Goal: Transaction & Acquisition: Purchase product/service

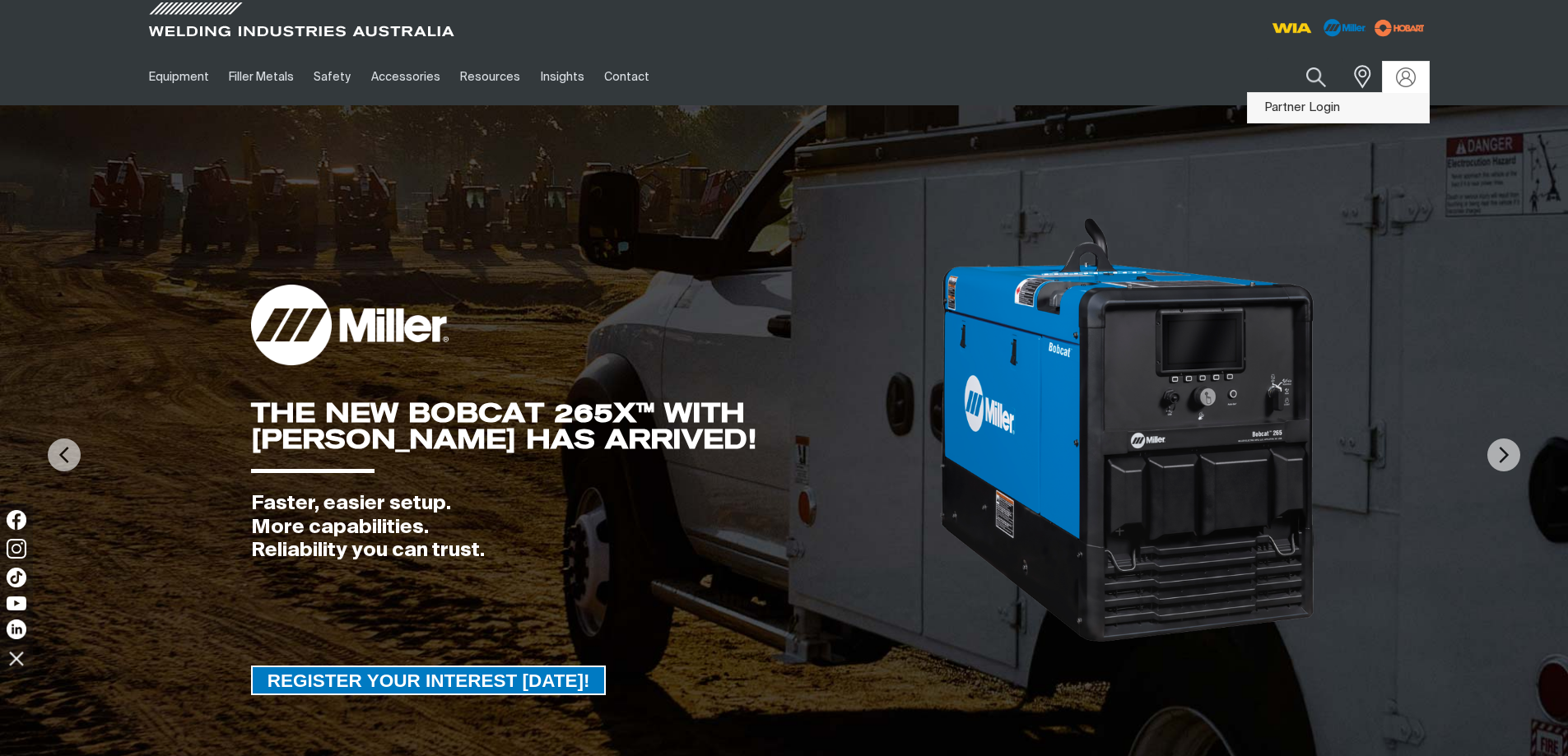
click at [1369, 111] on link "Partner Login" at bounding box center [1337, 107] width 181 height 30
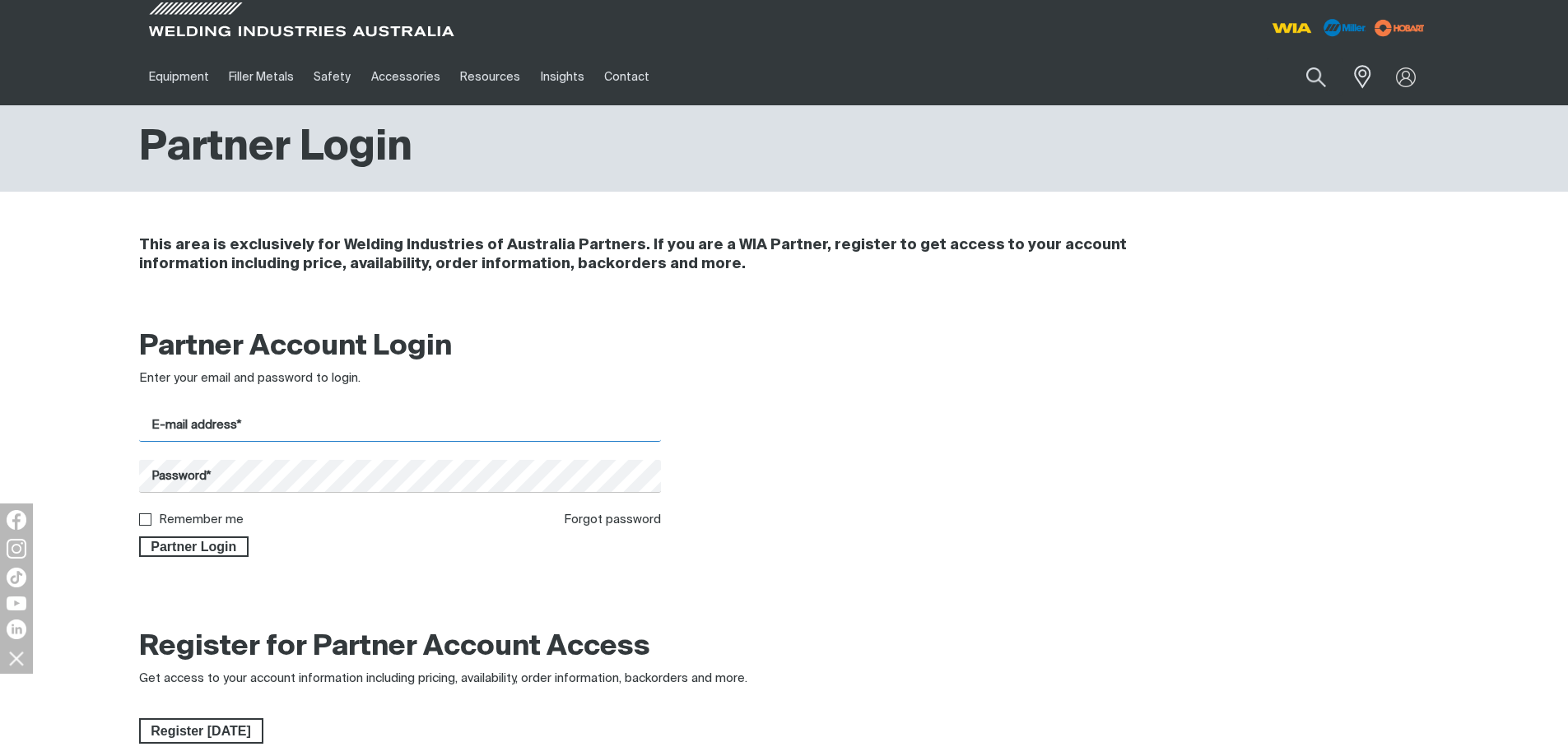
type input "[EMAIL_ADDRESS][DOMAIN_NAME]"
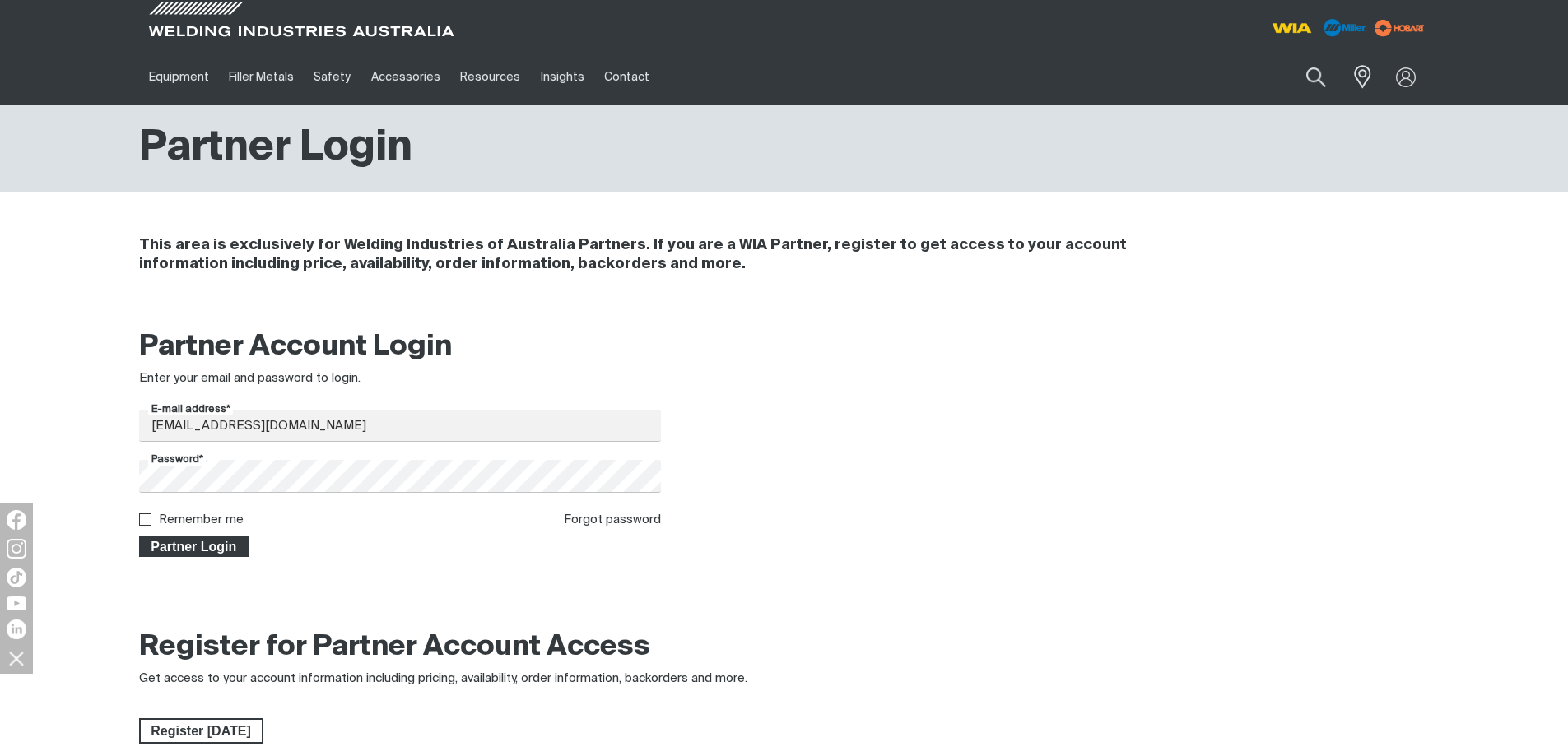
click at [181, 550] on span "Partner Login" at bounding box center [193, 546] width 107 height 21
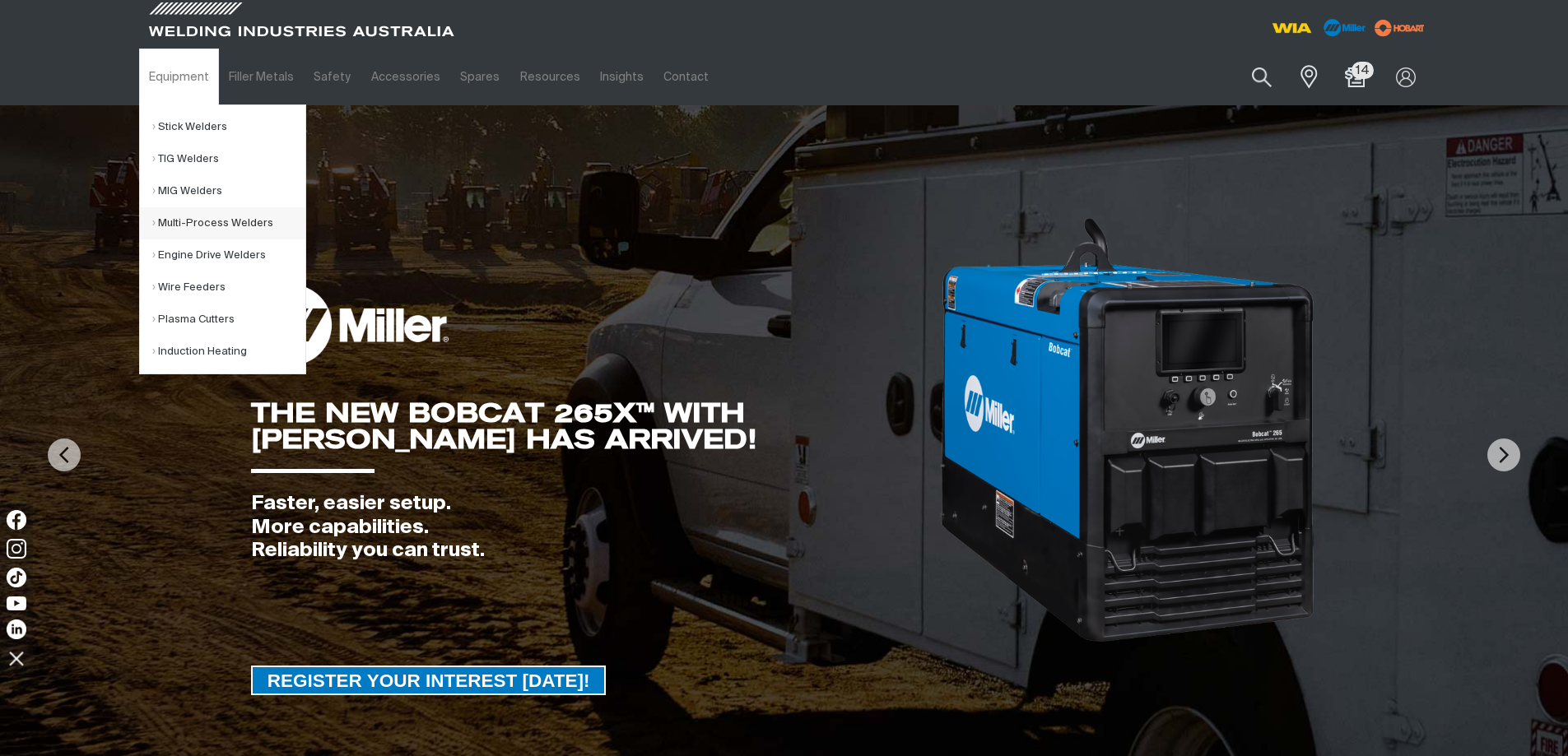
click at [157, 219] on link "Multi-Process Welders" at bounding box center [228, 223] width 153 height 32
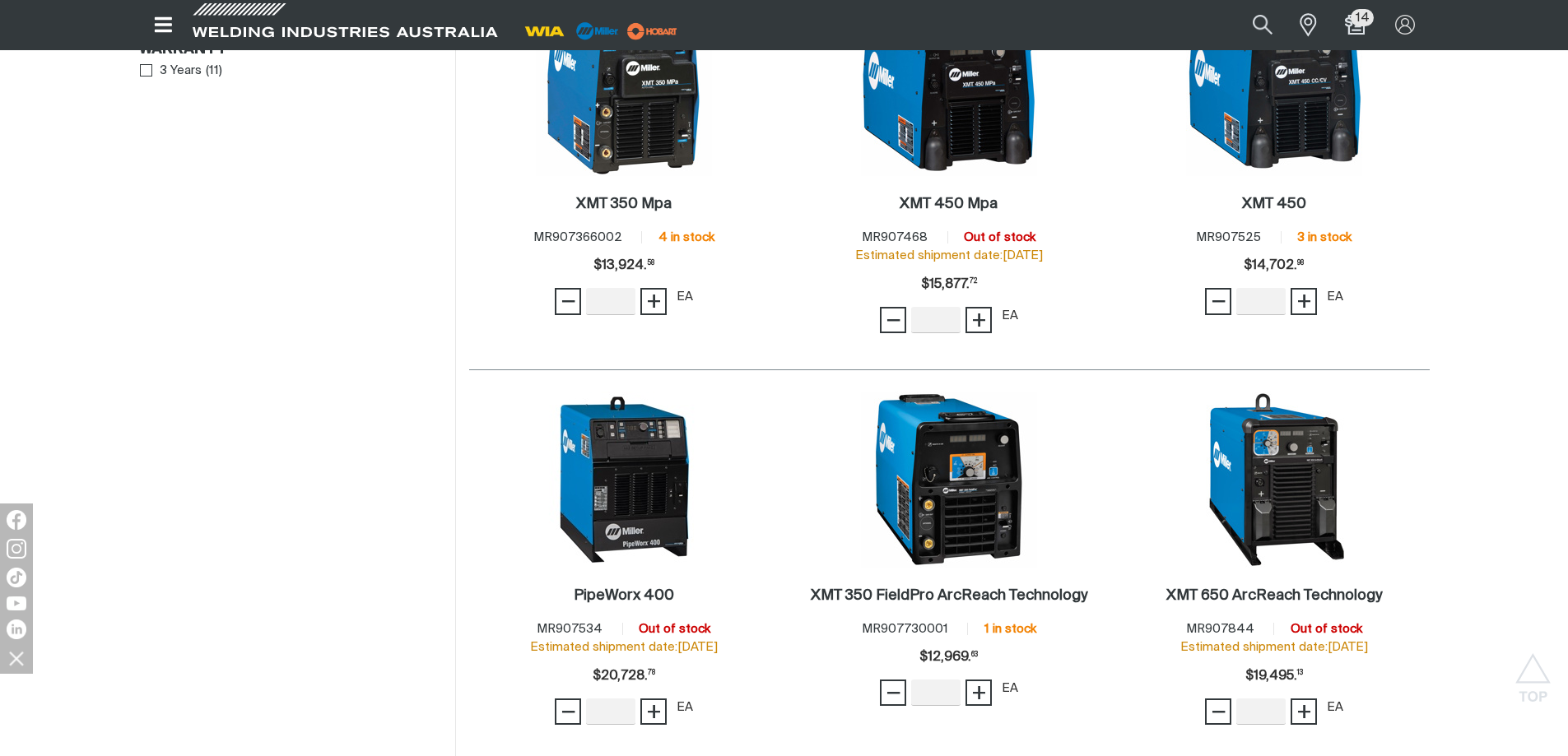
scroll to position [1398, 0]
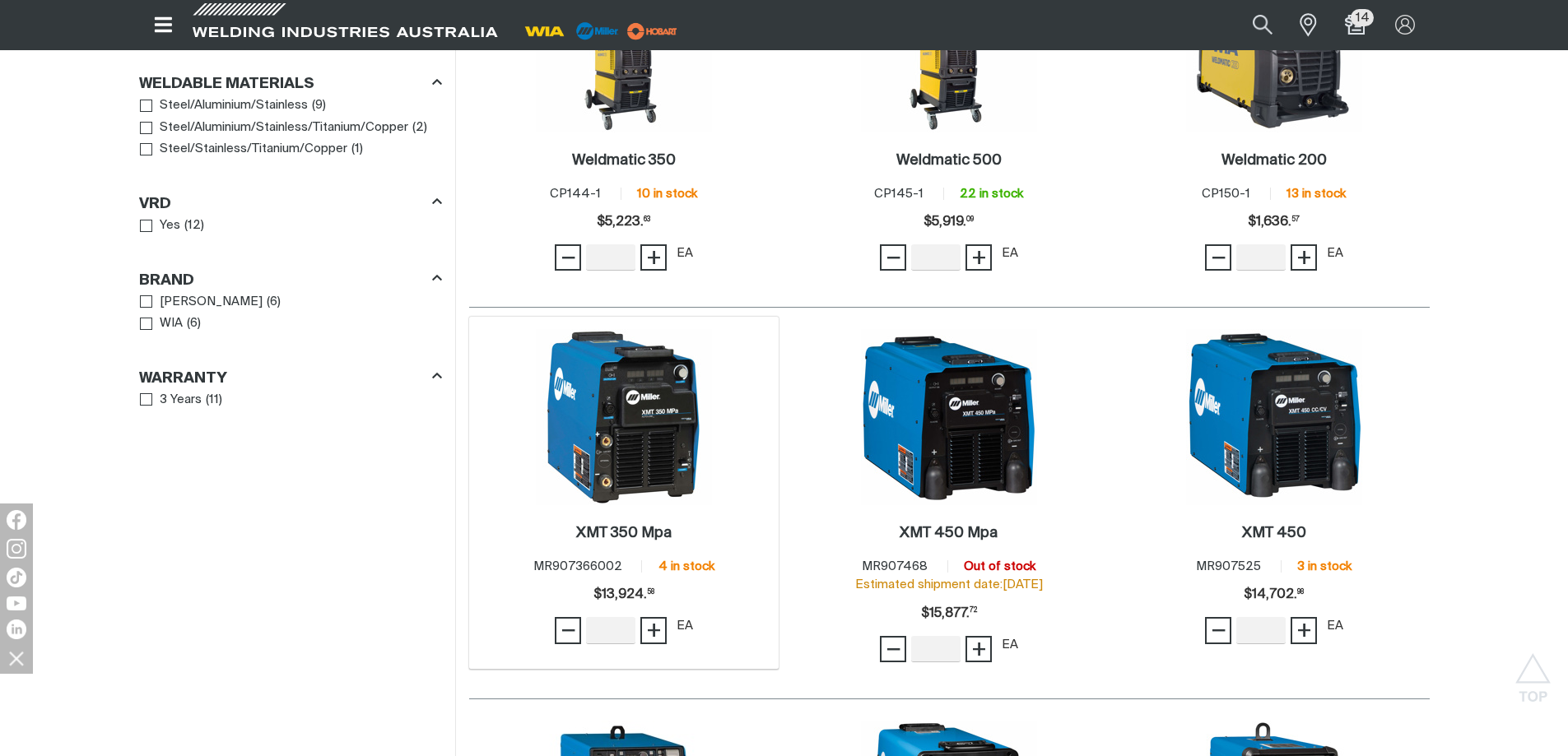
click at [612, 457] on img at bounding box center [624, 417] width 176 height 176
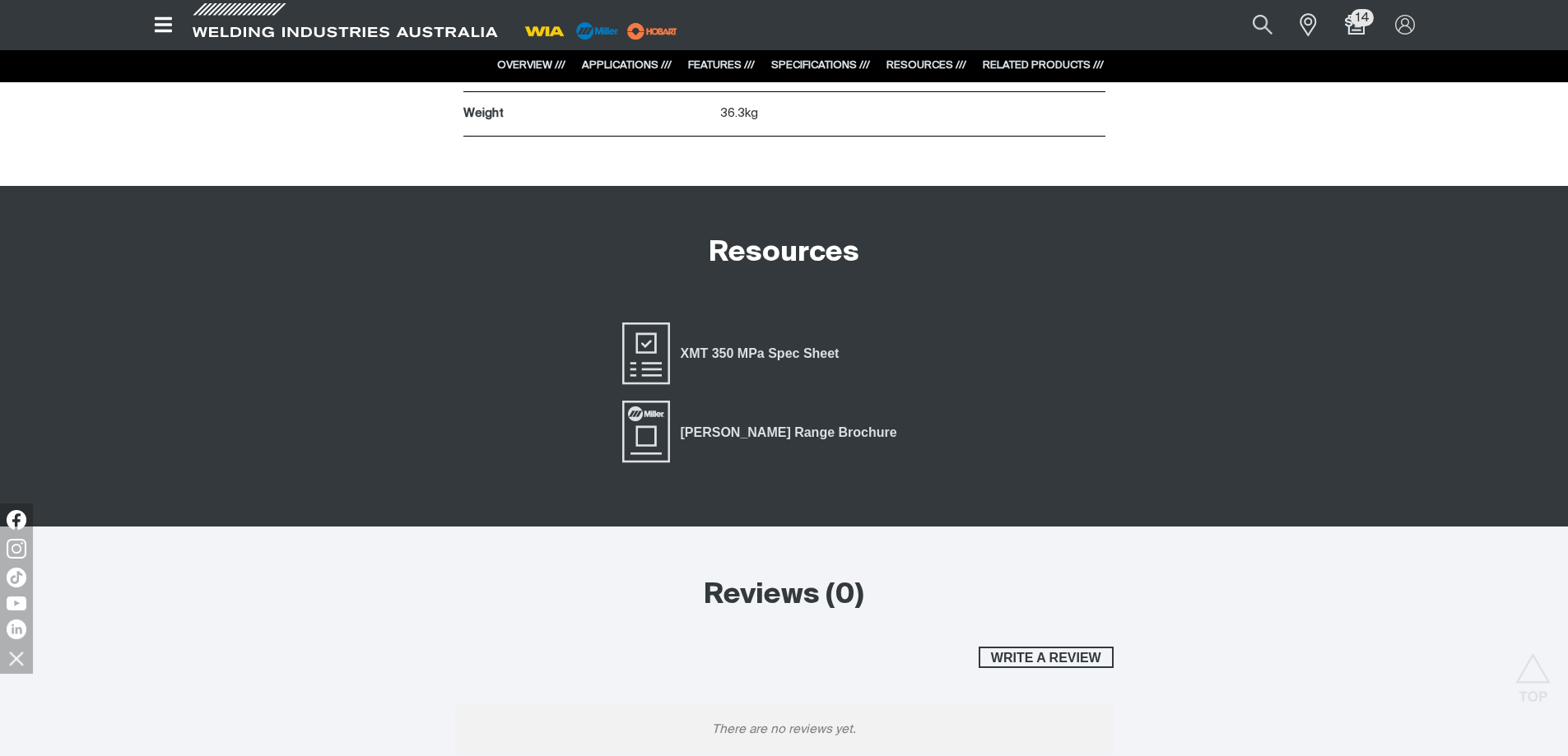
scroll to position [4187, 0]
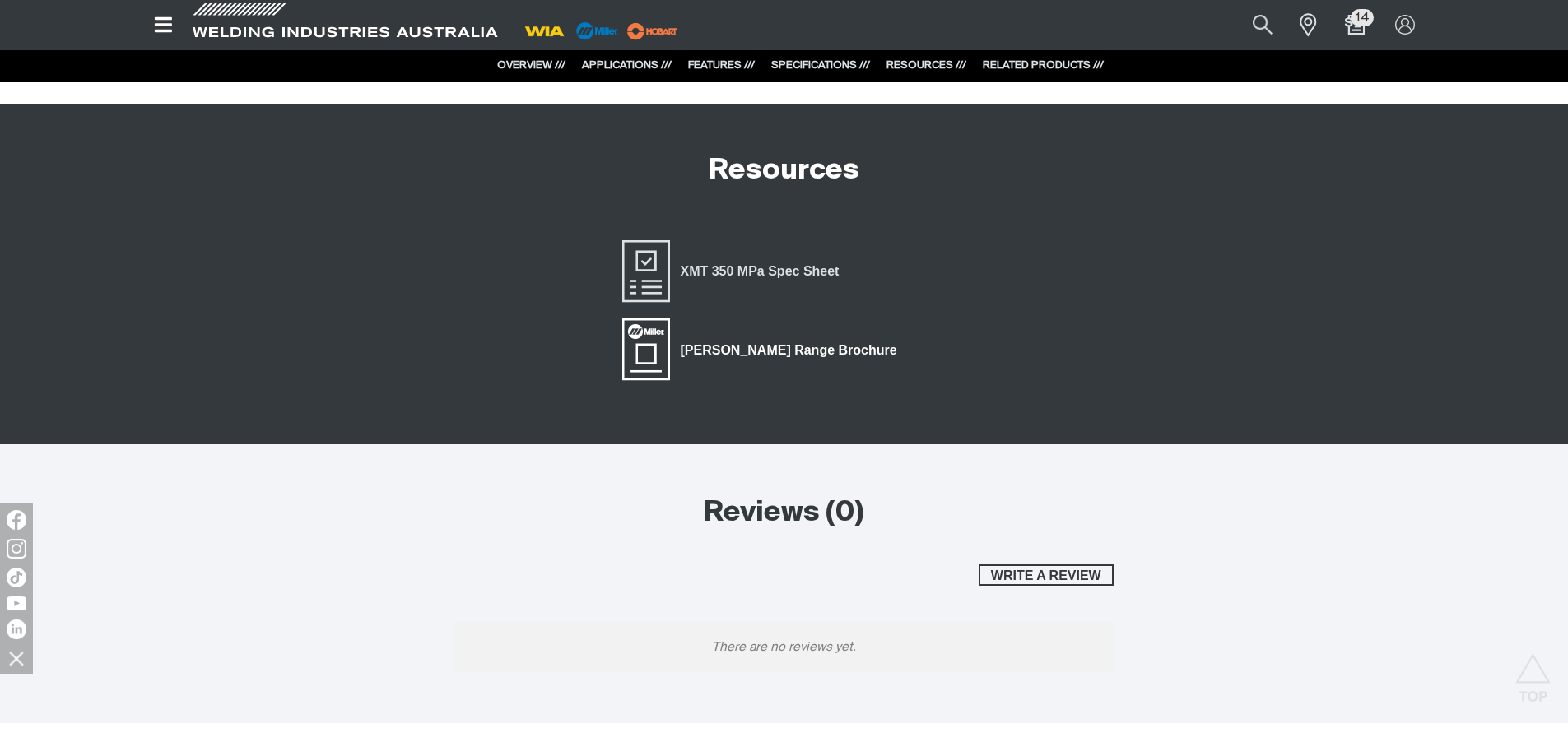
click at [693, 348] on span "[PERSON_NAME] Range Brochure" at bounding box center [788, 349] width 237 height 21
click at [969, 255] on div "XMT 350 MPa Spec Sheet" at bounding box center [825, 271] width 412 height 66
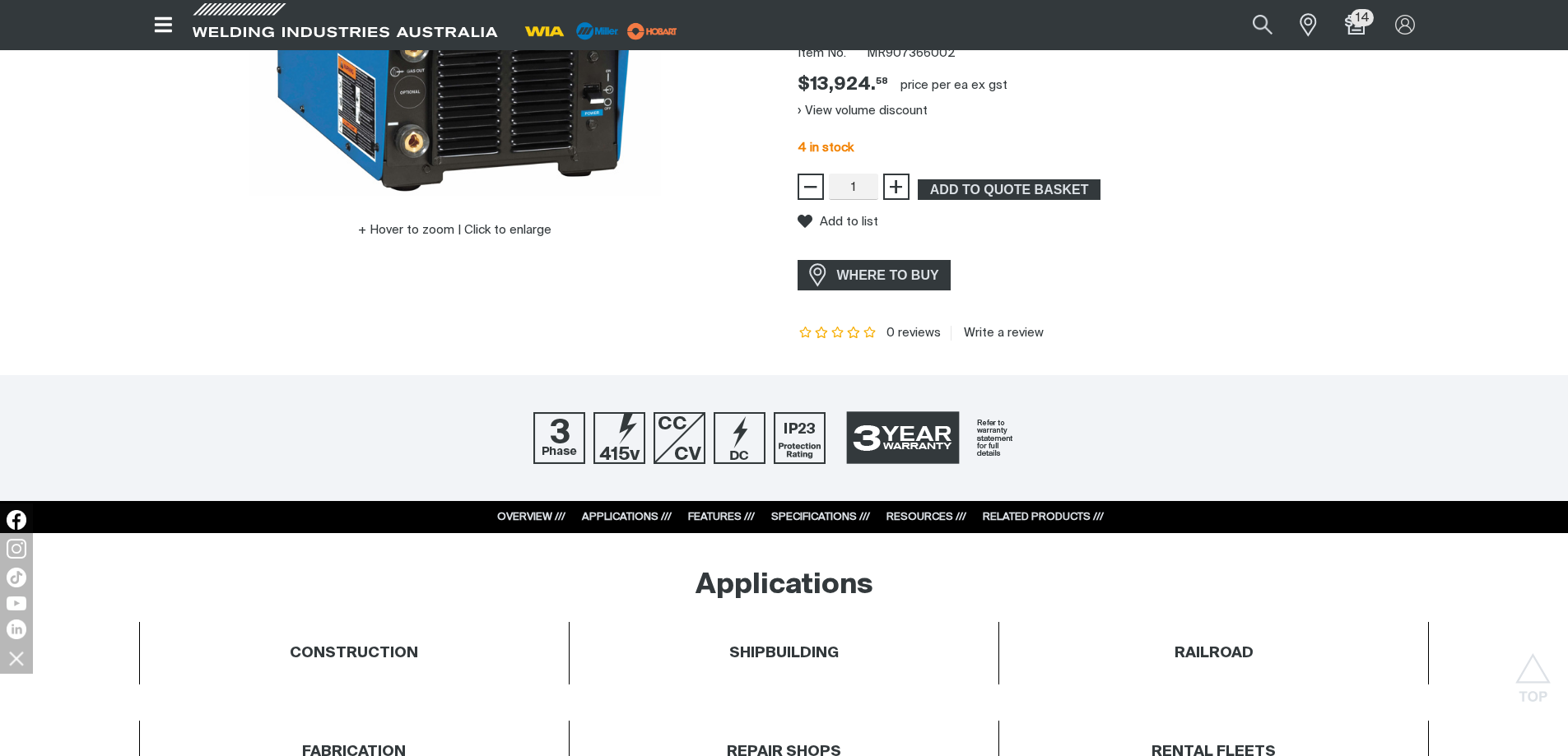
scroll to position [0, 0]
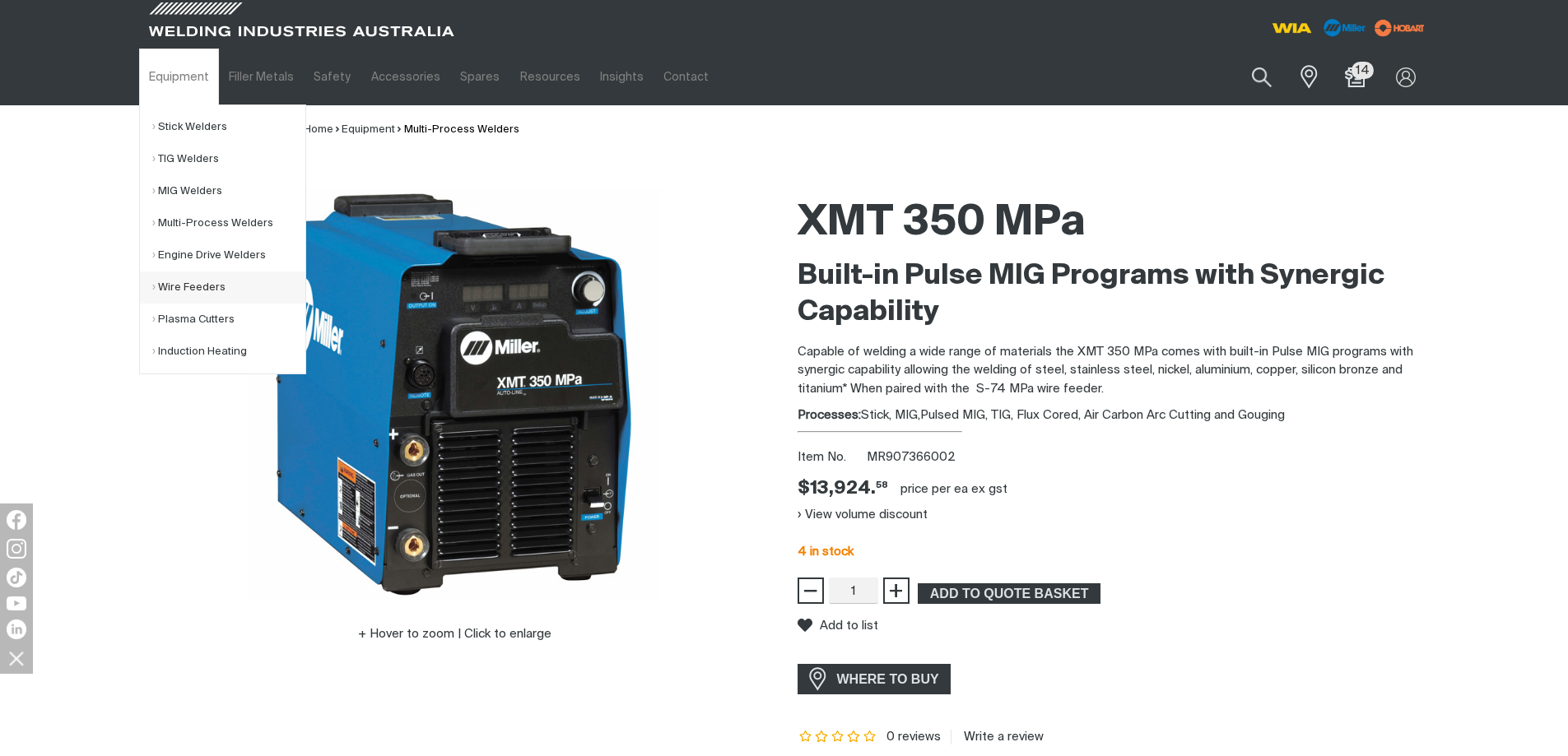
click at [164, 292] on link "Wire Feeders" at bounding box center [228, 287] width 153 height 32
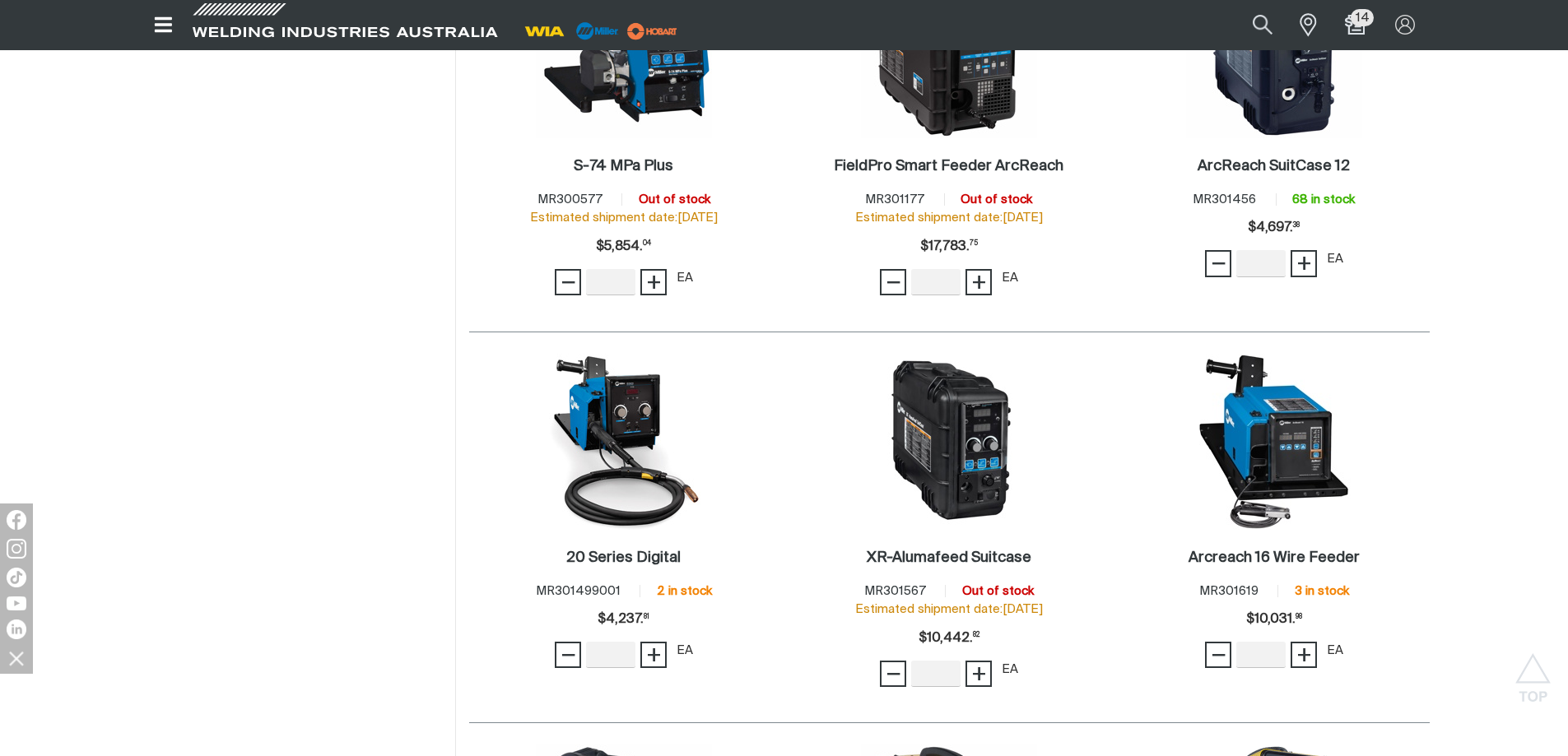
scroll to position [1233, 0]
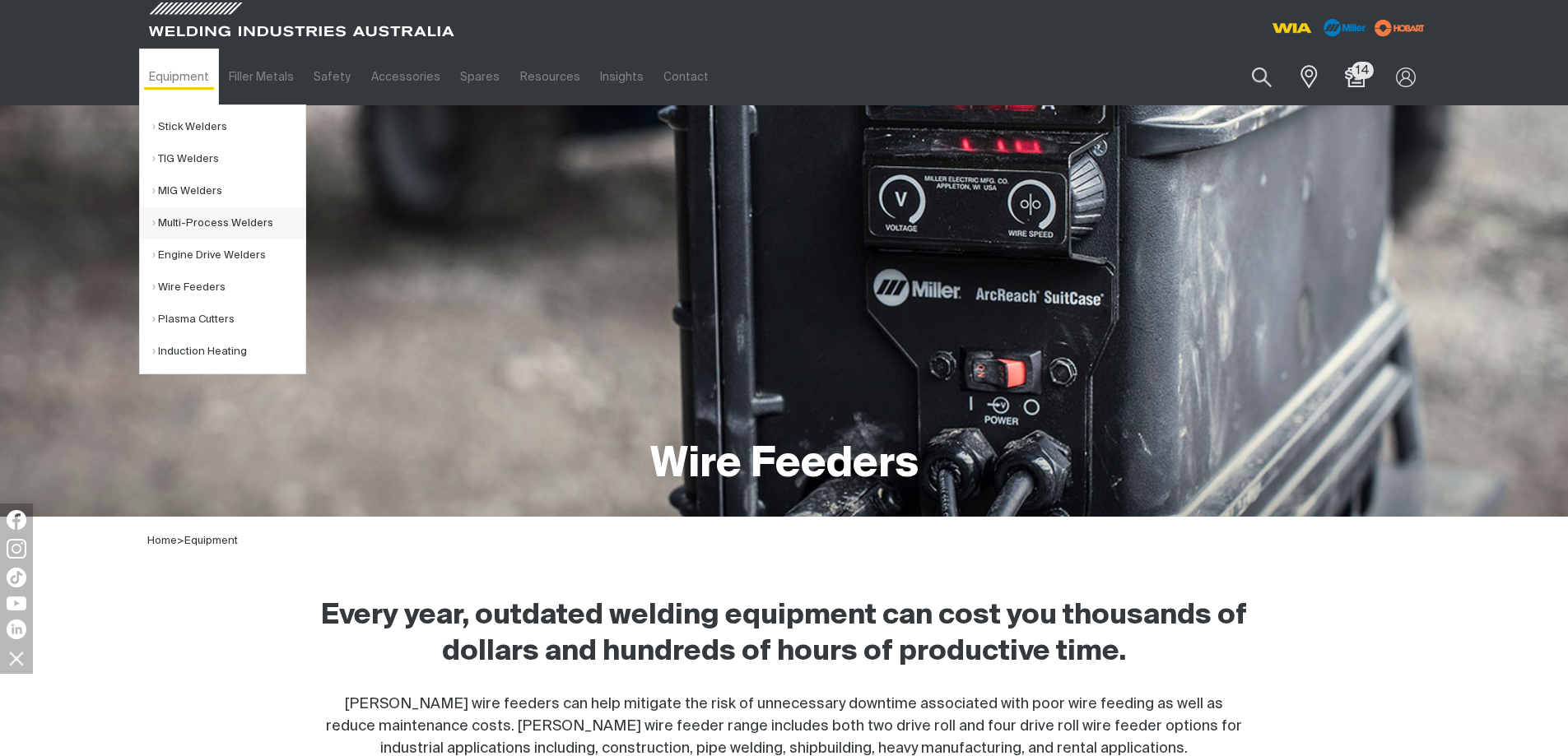
click at [171, 219] on link "Multi-Process Welders" at bounding box center [228, 223] width 153 height 32
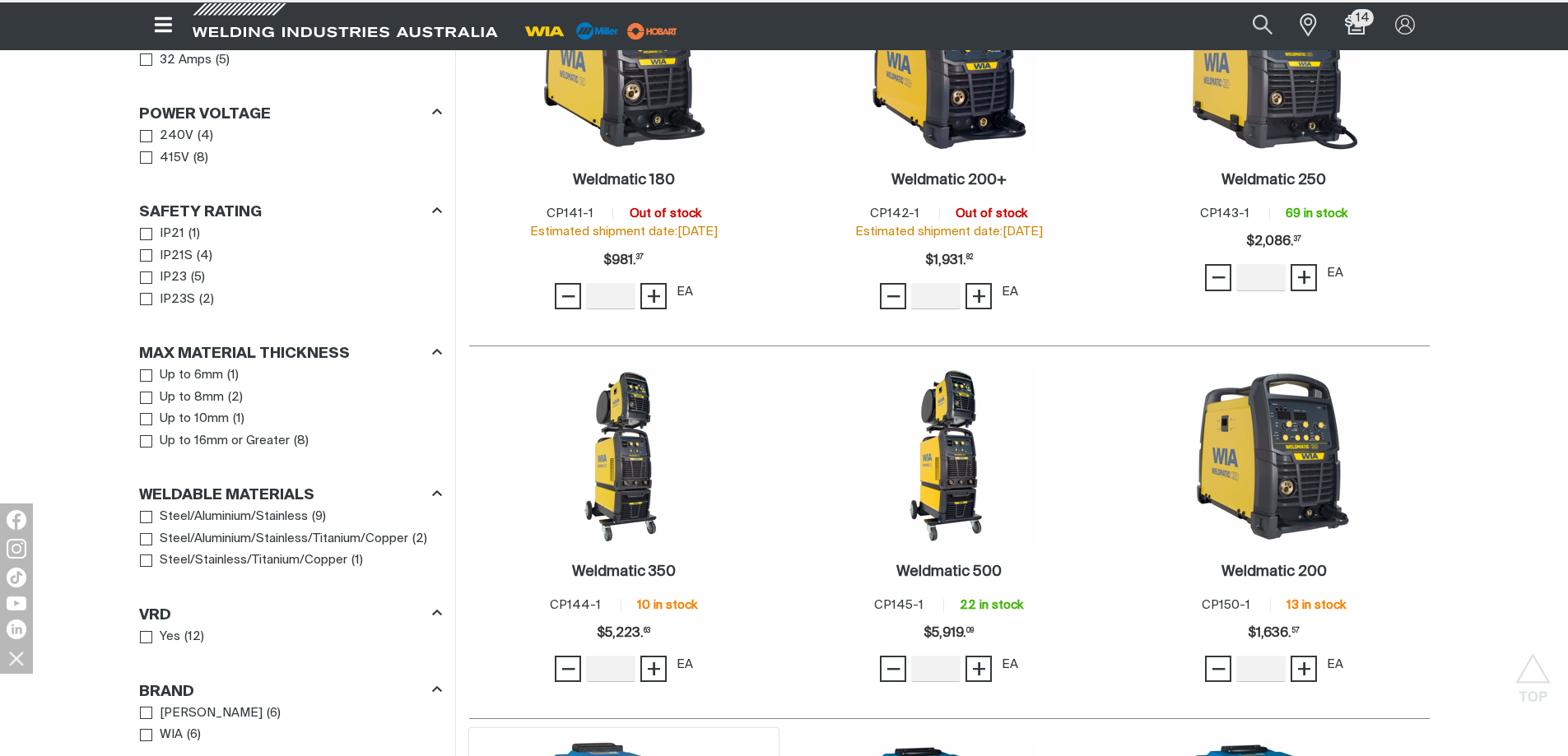
scroll to position [1480, 0]
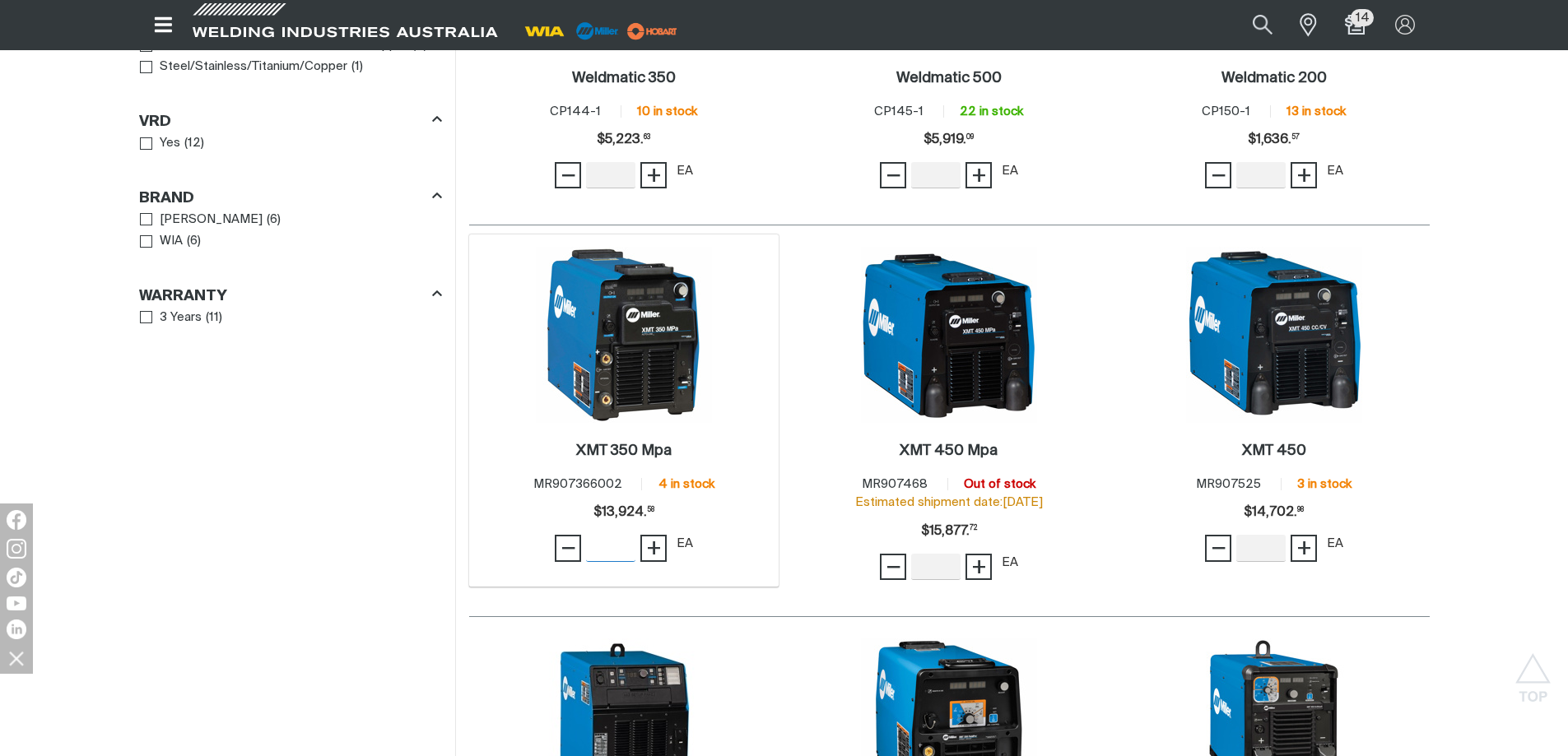
click at [610, 534] on input "Quantity" at bounding box center [611, 547] width 50 height 27
type input "1"
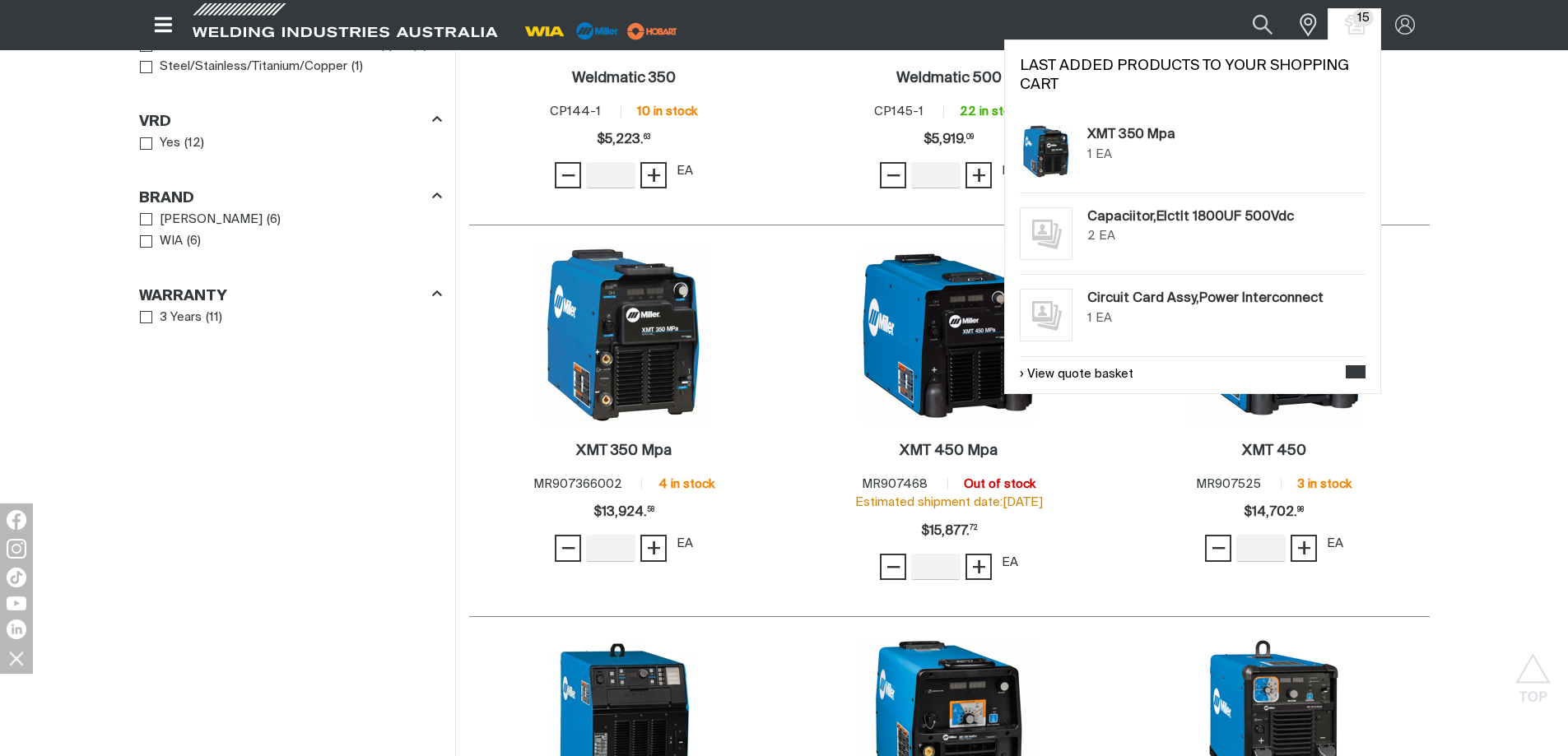
click at [1082, 149] on div "XMT 350 Mpa 1 EA" at bounding box center [1192, 151] width 346 height 82
click at [1345, 25] on img "Shopping cart (15 product(s))" at bounding box center [1354, 25] width 24 height 24
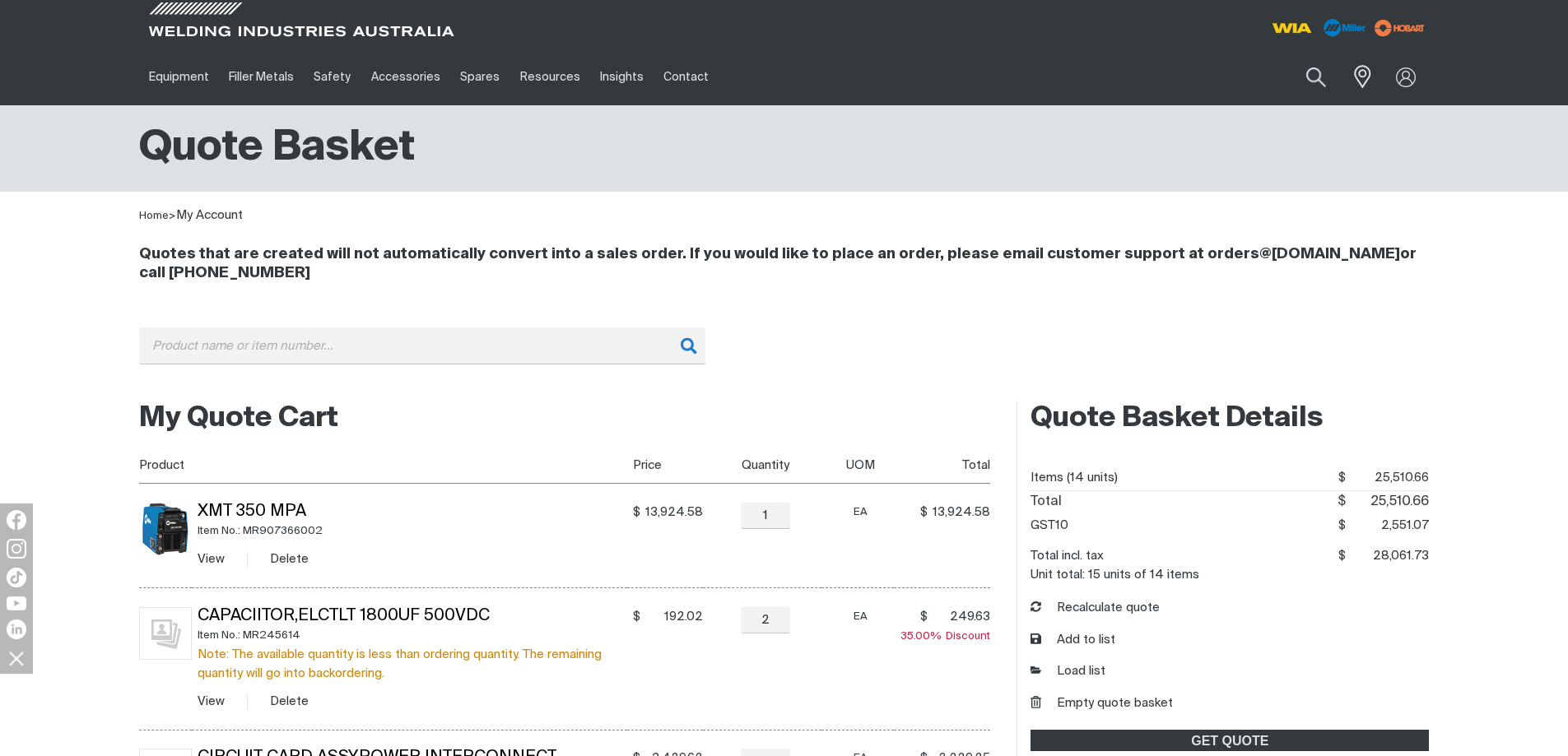
scroll to position [164, 0]
